Goal: Navigation & Orientation: Find specific page/section

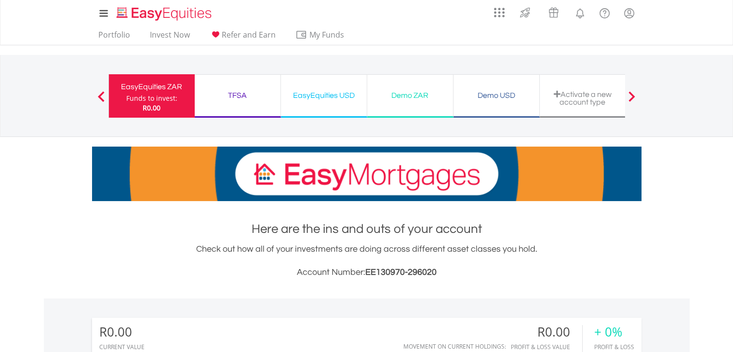
click at [499, 89] on div "Demo USD" at bounding box center [497, 96] width 74 height 14
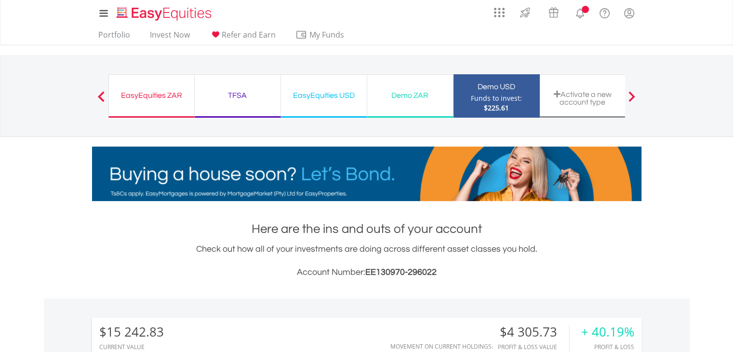
scroll to position [93, 183]
click at [400, 90] on div "Demo ZAR" at bounding box center [410, 96] width 74 height 14
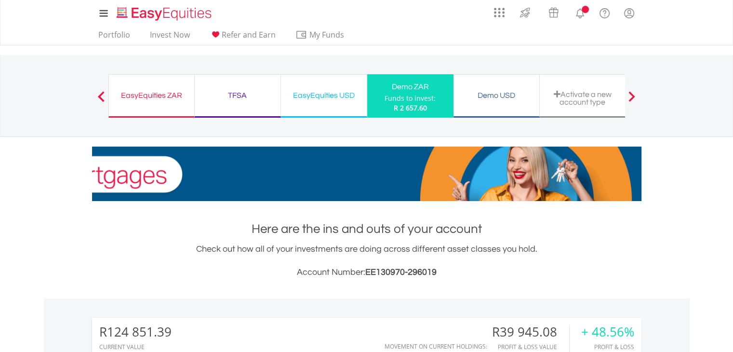
scroll to position [93, 183]
